Goal: Task Accomplishment & Management: Use online tool/utility

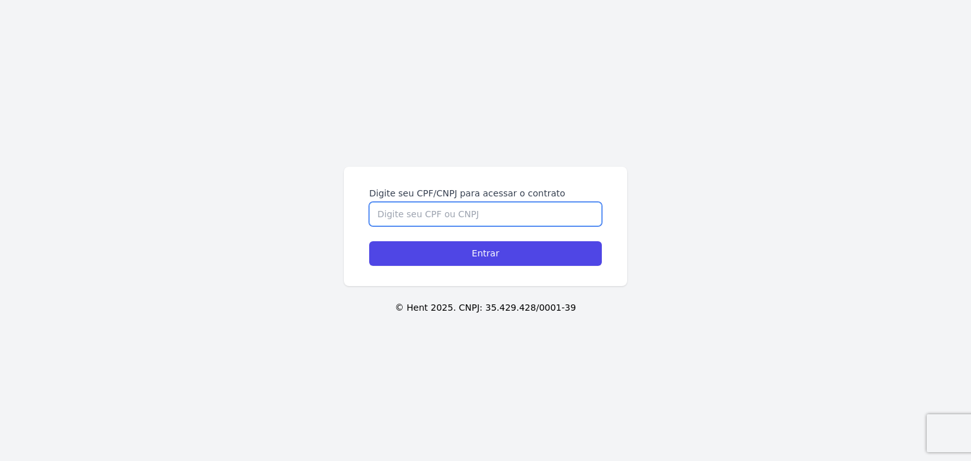
click at [566, 204] on input "Digite seu CPF/CNPJ para acessar o contrato" at bounding box center [485, 214] width 233 height 24
paste input "476.951.668-12"
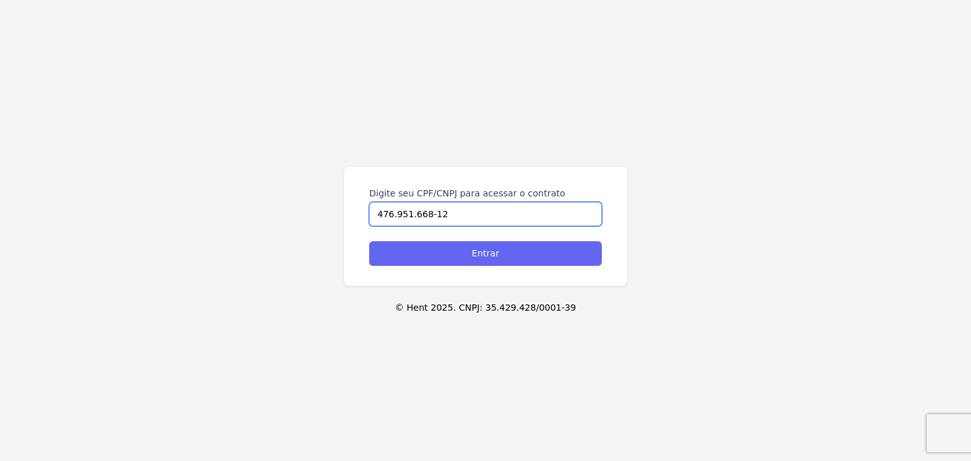
type input "476.951.668-12"
click at [542, 250] on input "Entrar" at bounding box center [485, 253] width 233 height 25
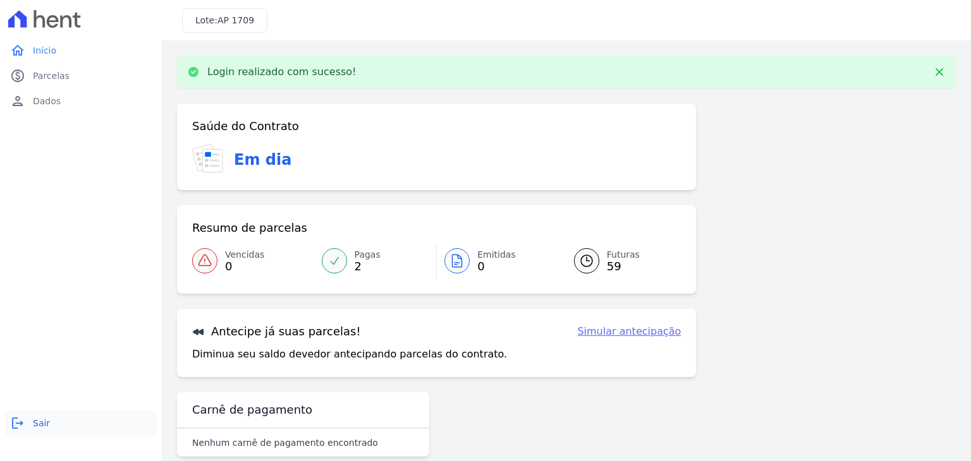
click at [30, 423] on link "logout Sair" at bounding box center [81, 423] width 152 height 25
